Goal: Contribute content: Add original content to the website for others to see

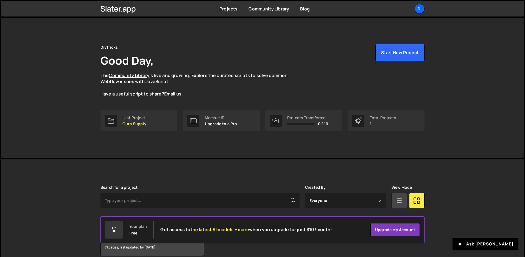
scroll to position [26, 0]
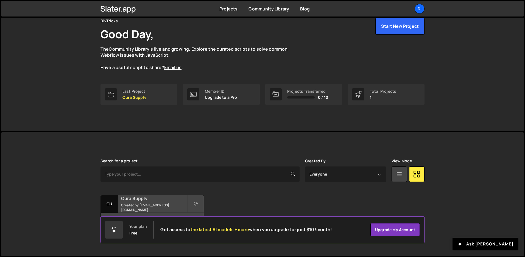
click at [155, 201] on h2 "Oura Supply" at bounding box center [154, 198] width 66 height 6
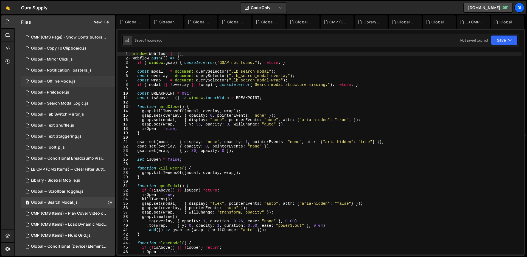
scroll to position [52, 0]
click at [81, 60] on div "1 Global - Mirror Click.js 0" at bounding box center [68, 59] width 94 height 11
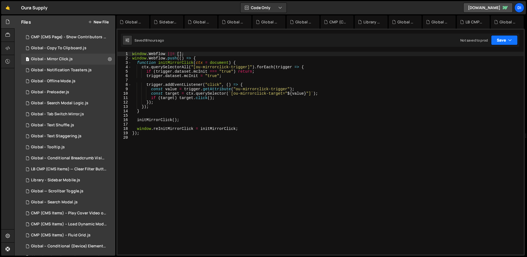
click at [506, 40] on button "Save" at bounding box center [504, 40] width 27 height 10
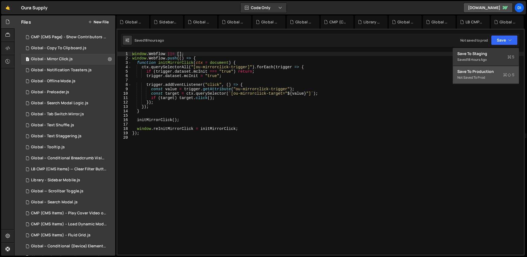
click at [490, 75] on div "Not saved to prod" at bounding box center [486, 77] width 57 height 7
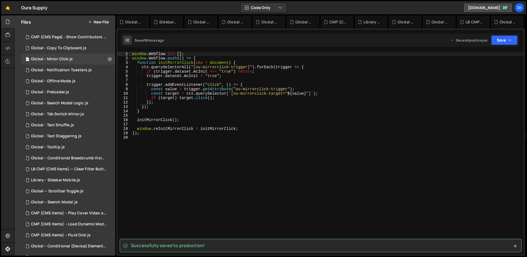
type textarea "});"
click at [342, 101] on div "window . Webflow ||= [ ] ; window . Webflow . push (( ) => { function initMirro…" at bounding box center [327, 157] width 393 height 211
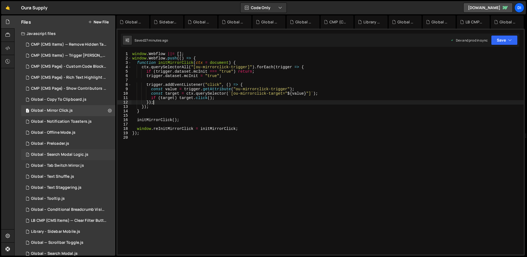
scroll to position [0, 0]
click at [75, 73] on div "1 CMP (CMS Page) - Rich Text Highlight Pill.js 0" at bounding box center [69, 78] width 96 height 11
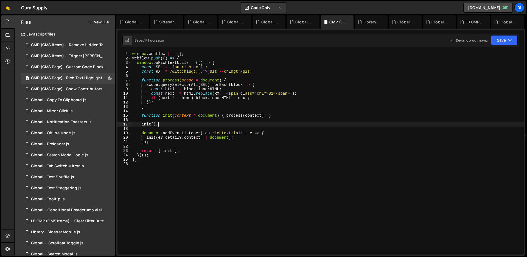
click at [233, 125] on div "window . Webflow ||= [ ] ; Webflow . push (( ) => { window . ouRichtextUtils = …" at bounding box center [327, 157] width 393 height 211
click at [204, 154] on div "window . Webflow ||= [ ] ; Webflow . push (( ) => { window . ouRichtextUtils = …" at bounding box center [327, 157] width 393 height 211
type textarea "});"
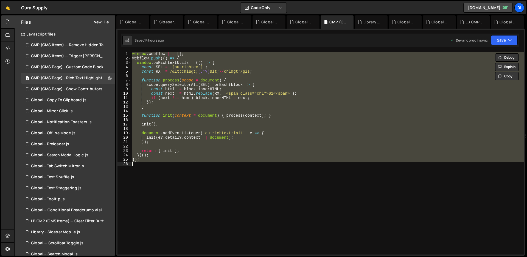
click at [233, 109] on div "window . Webflow ||= [ ] ; Webflow . push (( ) => { window . ouRichtextUtils = …" at bounding box center [327, 153] width 393 height 202
paste textarea
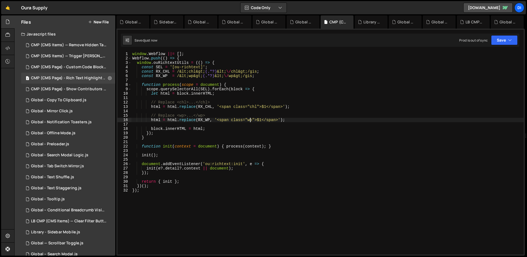
click at [251, 119] on div "window . Webflow ||= [ ] ; Webflow . push (( ) => { window . ouRichtextUtils = …" at bounding box center [327, 157] width 393 height 211
click at [245, 90] on div "window . Webflow ||= [ ] ; Webflow . push (( ) => { window . ouRichtextUtils = …" at bounding box center [327, 157] width 393 height 211
click at [185, 135] on div "window . Webflow ||= [ ] ; Webflow . push (( ) => { window . ouRichtextUtils = …" at bounding box center [327, 157] width 393 height 211
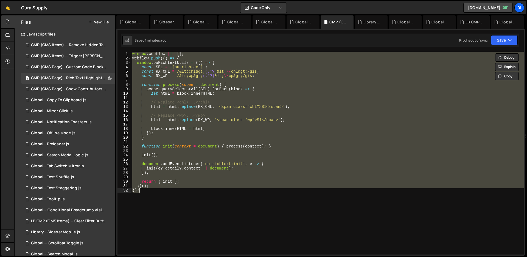
paste textarea
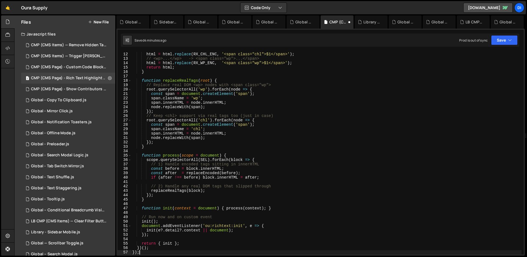
scroll to position [48, 0]
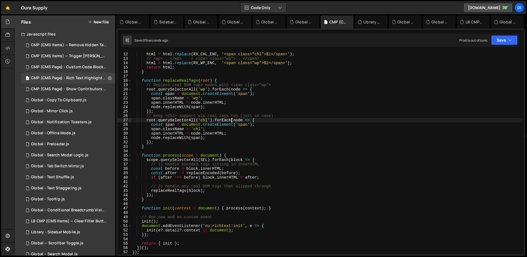
click at [231, 122] on div "// <chl>...</chl> -> <span class="chl">...</span> html = html . replace ( RX_CH…" at bounding box center [326, 153] width 391 height 211
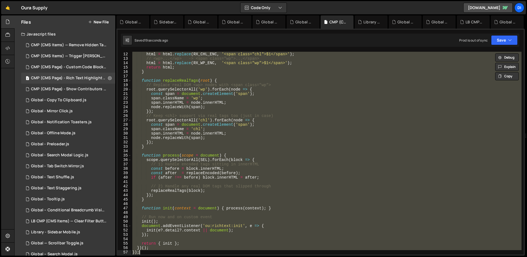
paste textarea
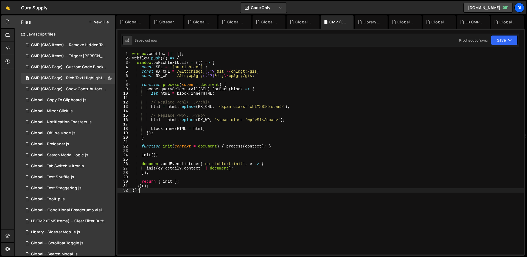
scroll to position [0, 0]
click at [194, 107] on div "window . Webflow ||= [ ] ; Webflow . push (( ) => { window . ouRichtextUtils = …" at bounding box center [327, 157] width 393 height 211
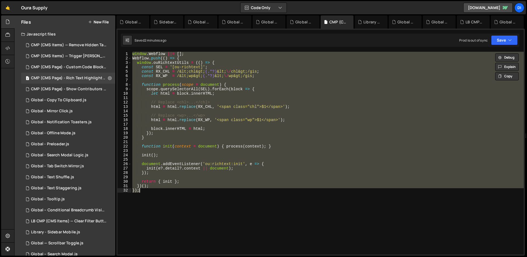
paste textarea
type textarea "});"
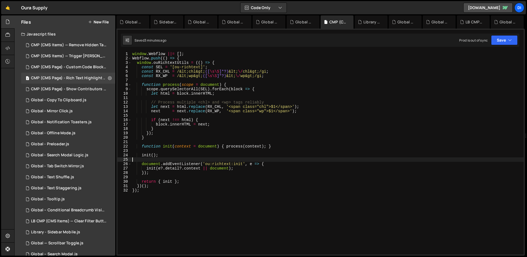
click at [204, 160] on div "window . Webflow ||= [ ] ; Webflow . push (( ) => { window . ouRichtextUtils = …" at bounding box center [327, 157] width 393 height 211
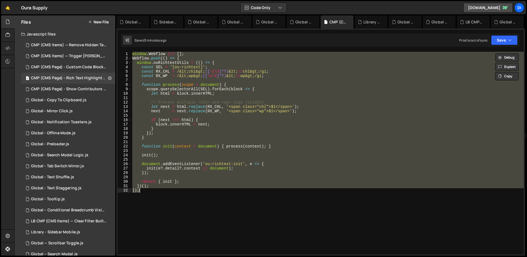
paste textarea
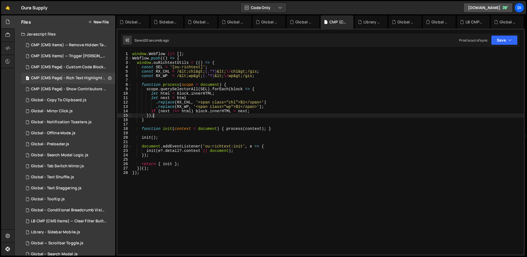
click at [205, 114] on div "window . Webflow ||= [ ] ; Webflow . push (( ) => { window . ouRichtextUtils = …" at bounding box center [327, 157] width 393 height 211
click at [510, 43] on icon "button" at bounding box center [510, 39] width 4 height 5
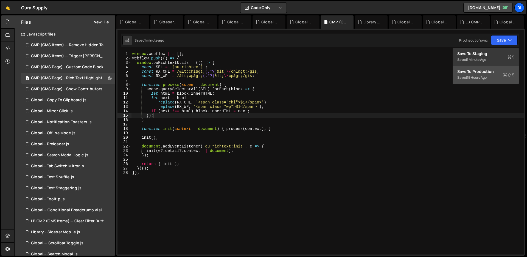
click at [497, 77] on div "Saved 15 hours ago" at bounding box center [486, 77] width 57 height 7
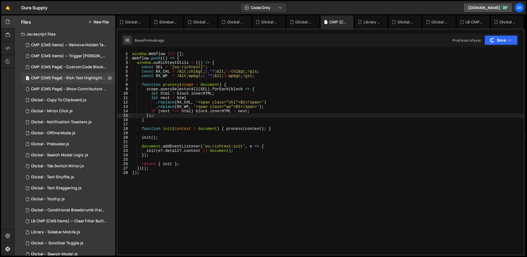
type textarea "let next = html"
click at [336, 97] on div "window . Webflow ||= [ ] ; Webflow . push (( ) => { window . ouRichtextUtils = …" at bounding box center [327, 157] width 393 height 211
